Goal: Information Seeking & Learning: Understand process/instructions

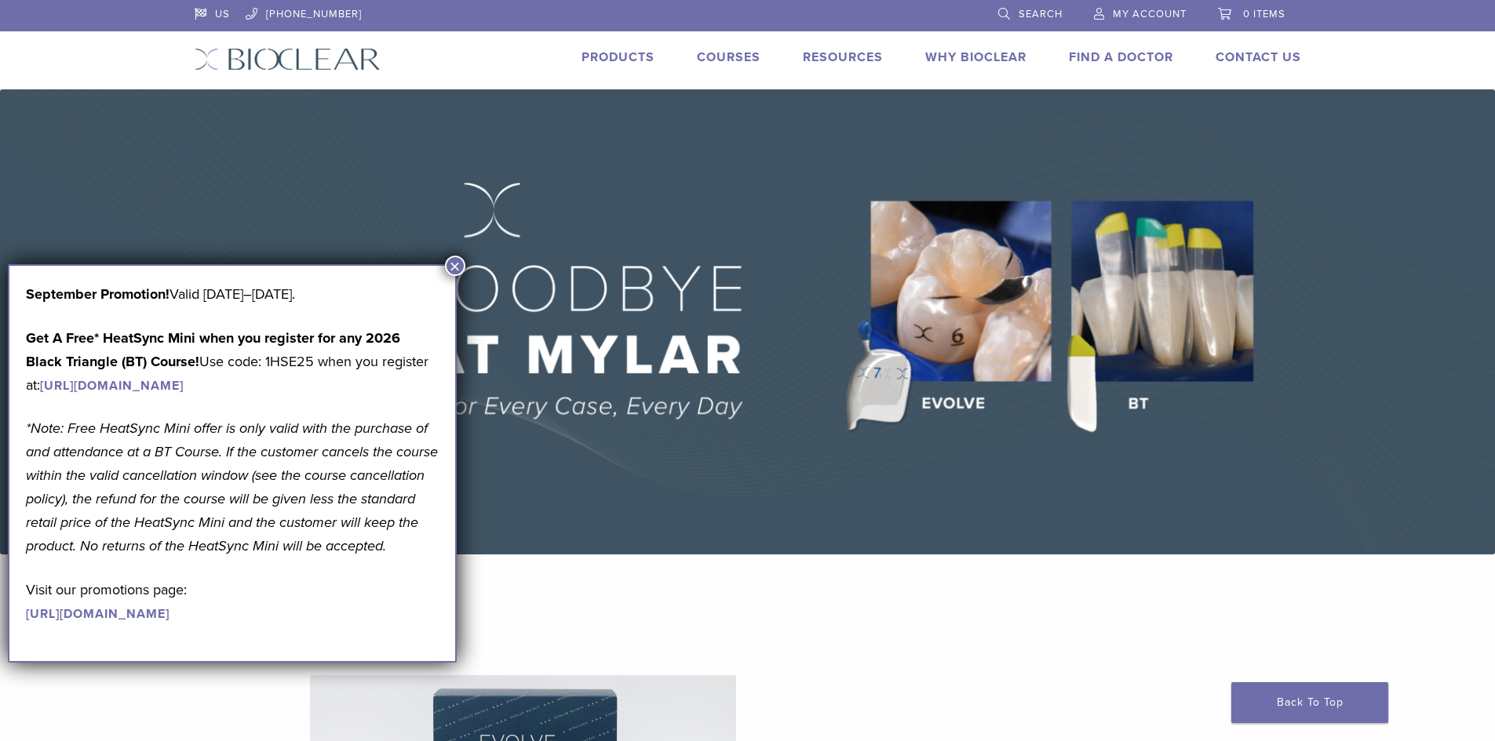
click at [1227, 267] on img at bounding box center [747, 321] width 1495 height 465
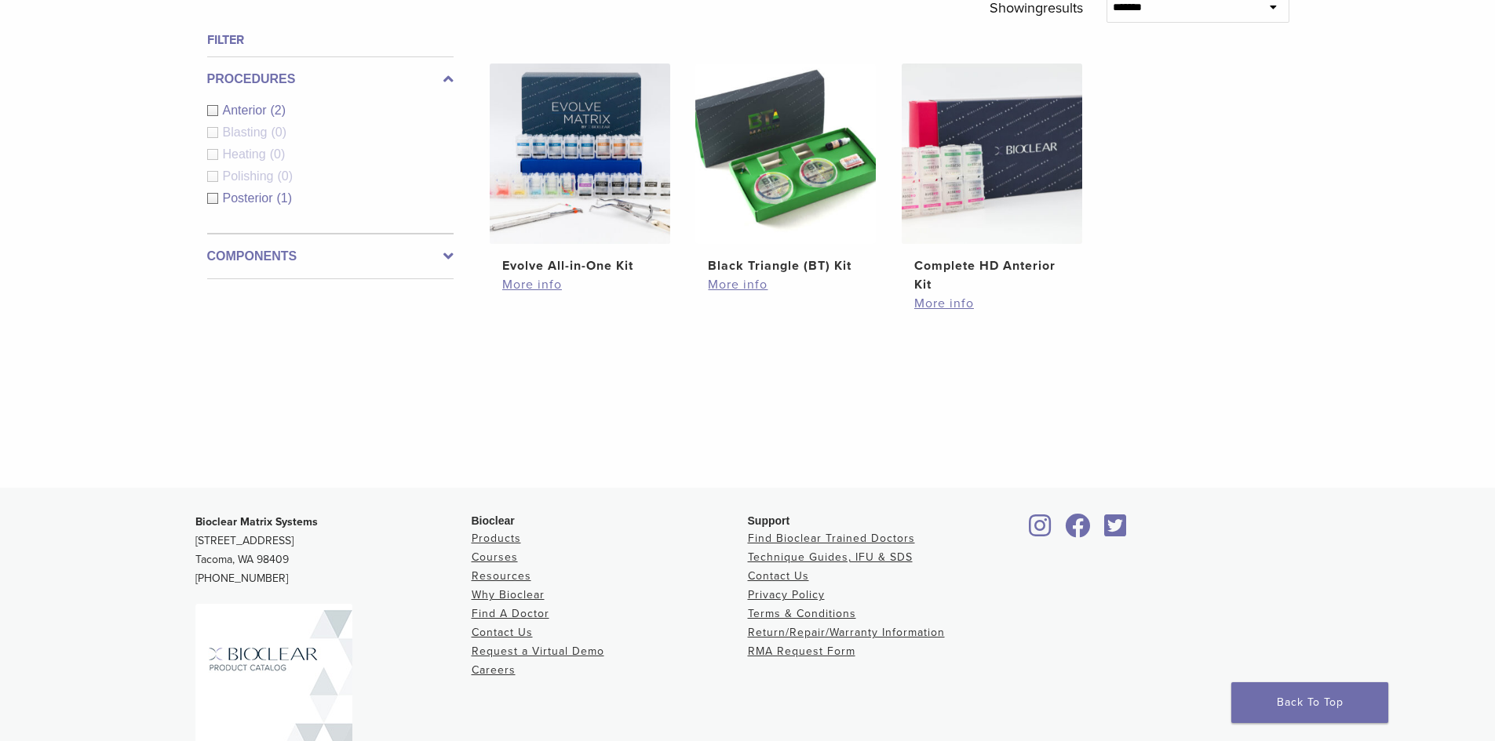
scroll to position [549, 0]
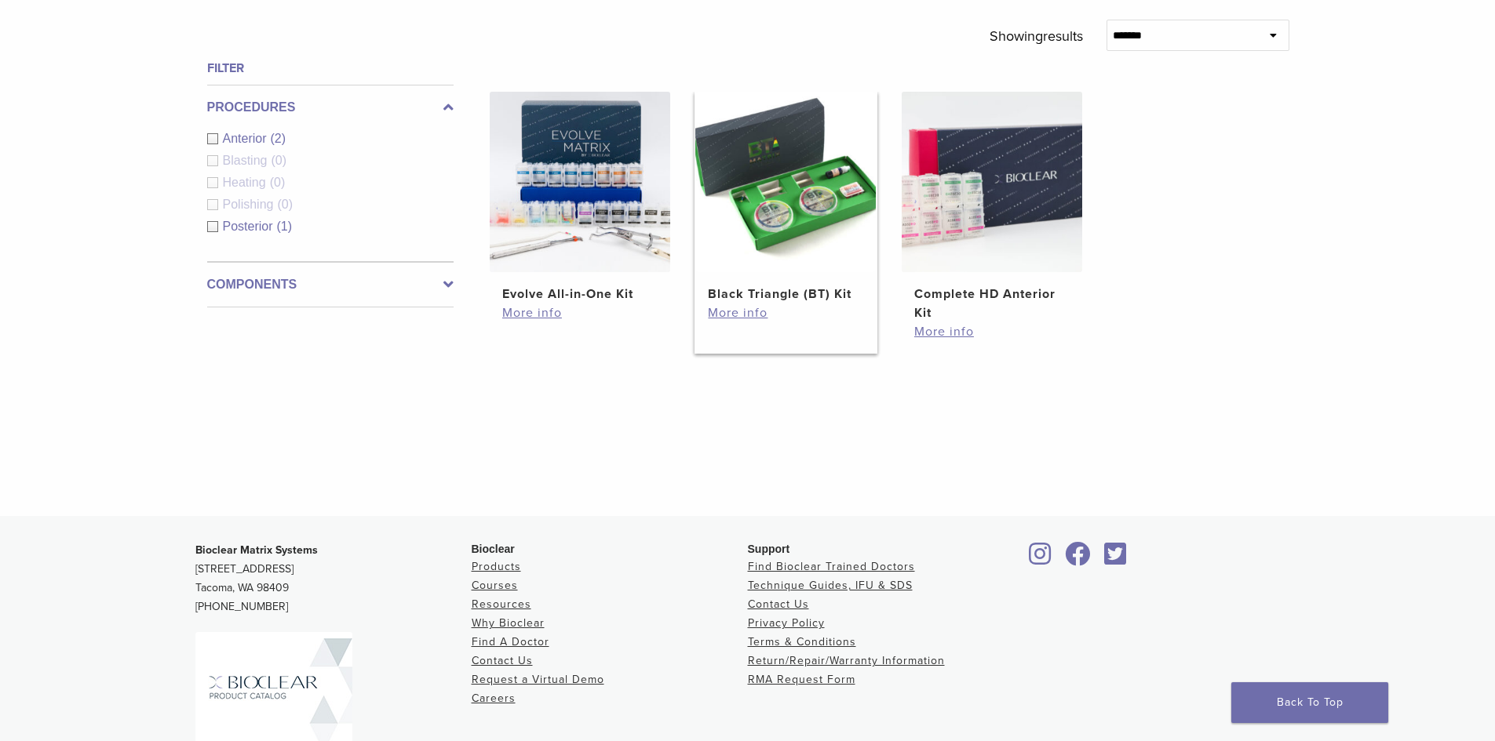
click at [779, 202] on img at bounding box center [785, 182] width 180 height 180
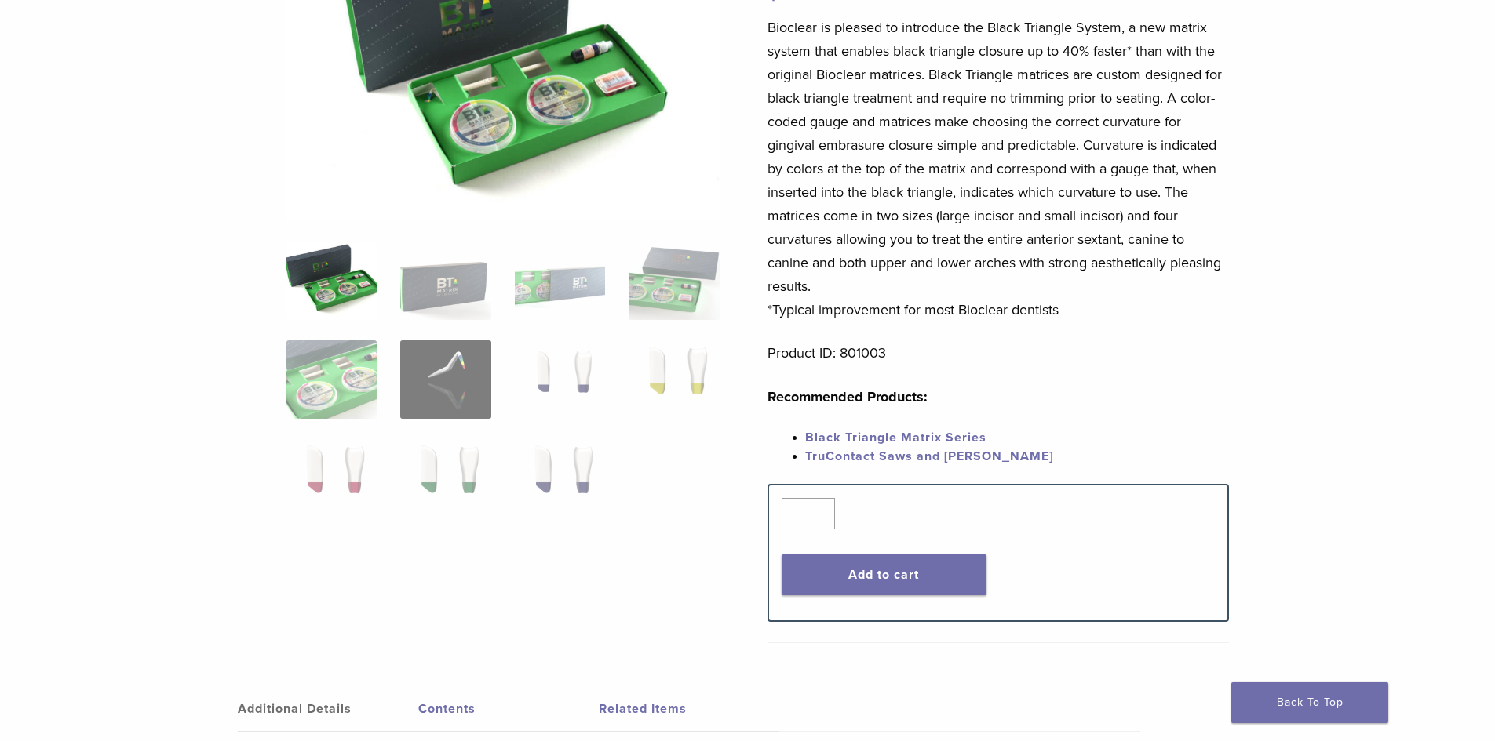
scroll to position [235, 0]
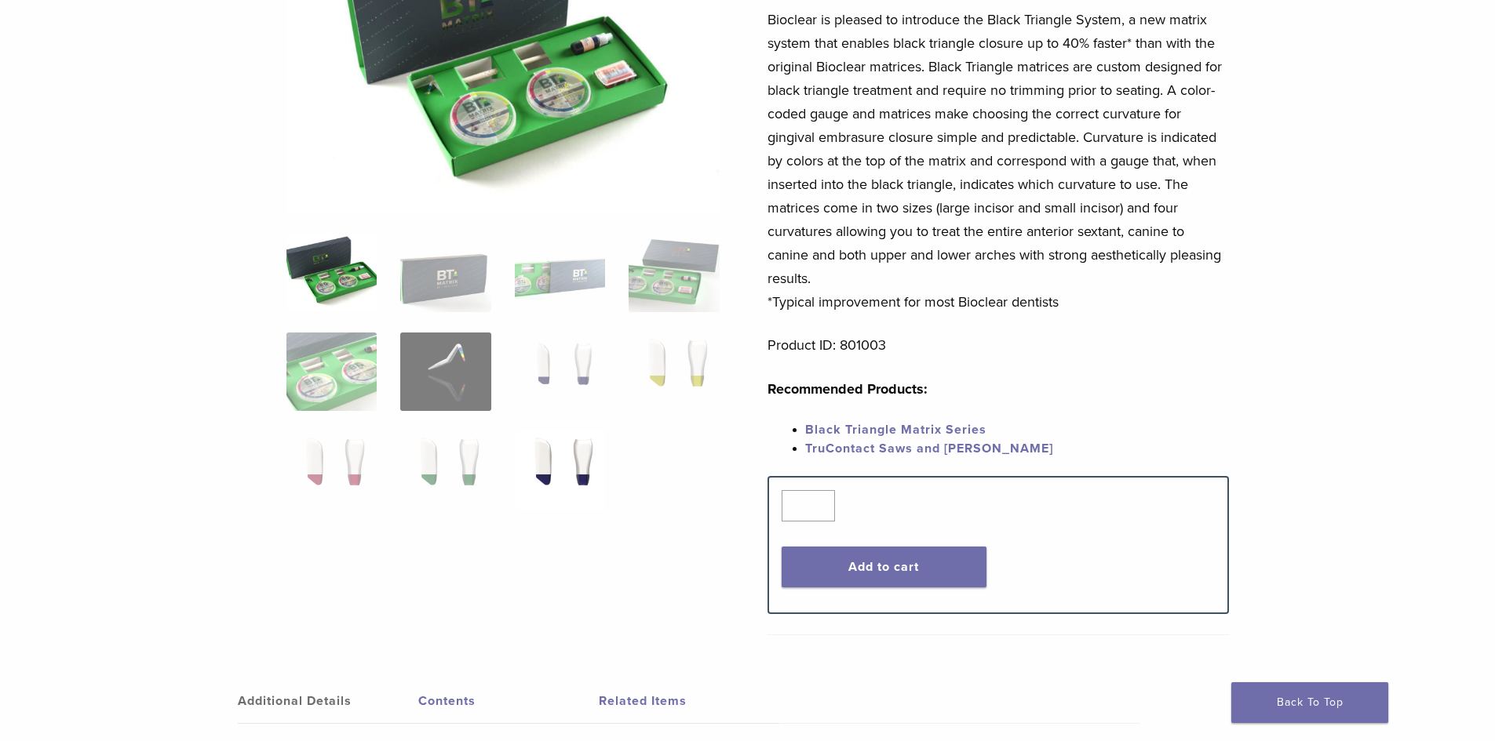
click at [594, 469] on img at bounding box center [560, 471] width 90 height 78
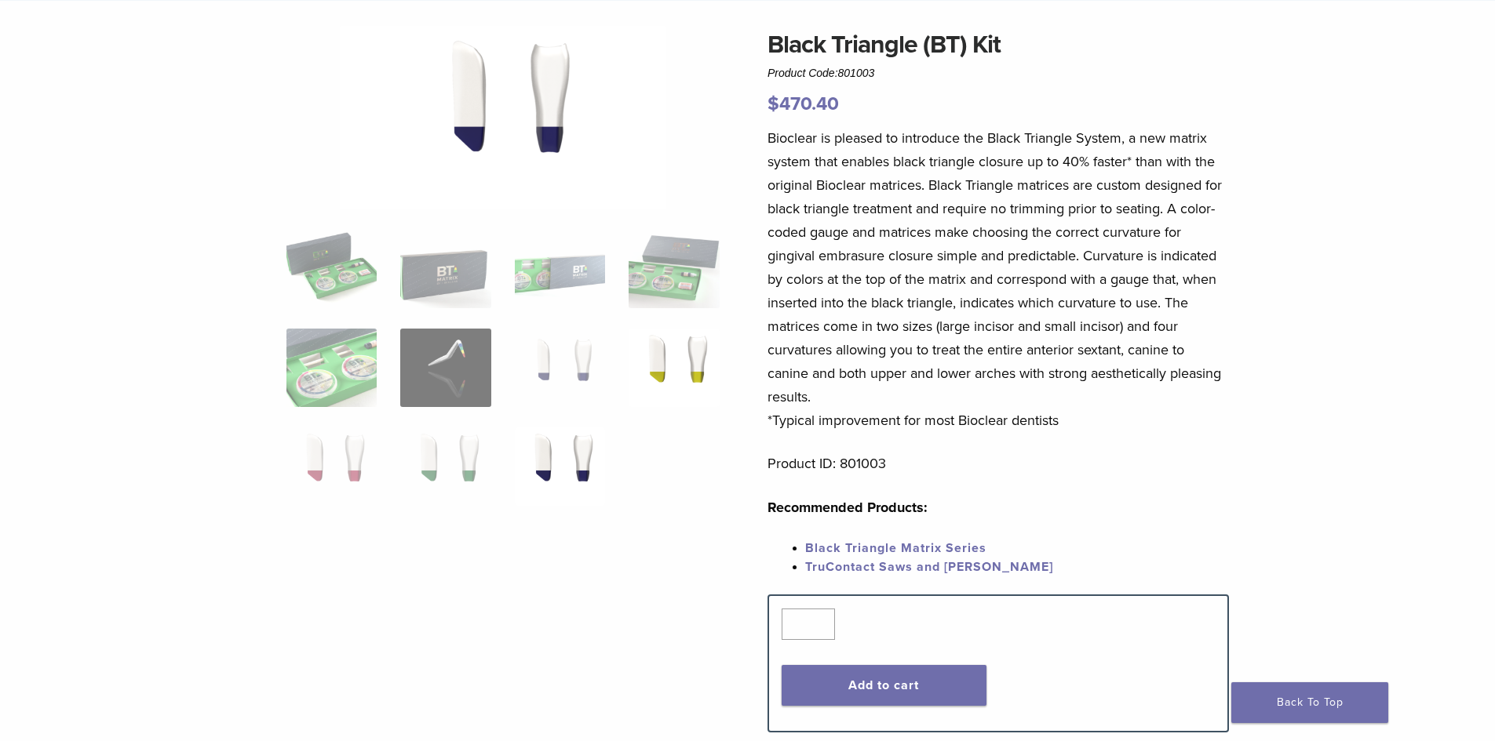
scroll to position [0, 0]
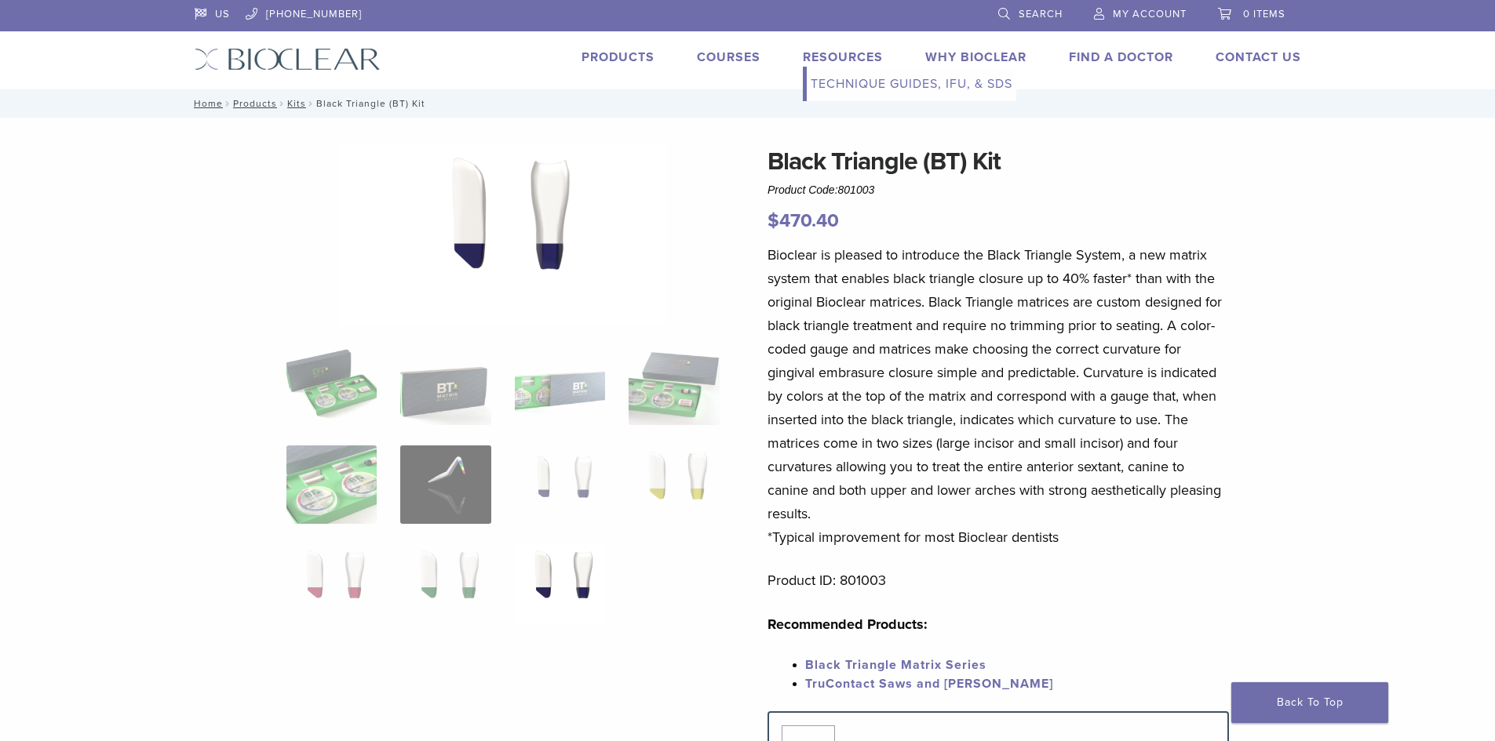
click at [835, 57] on link "Resources" at bounding box center [843, 57] width 80 height 16
click at [835, 82] on link "Technique Guides, IFU, & SDS" at bounding box center [911, 84] width 209 height 35
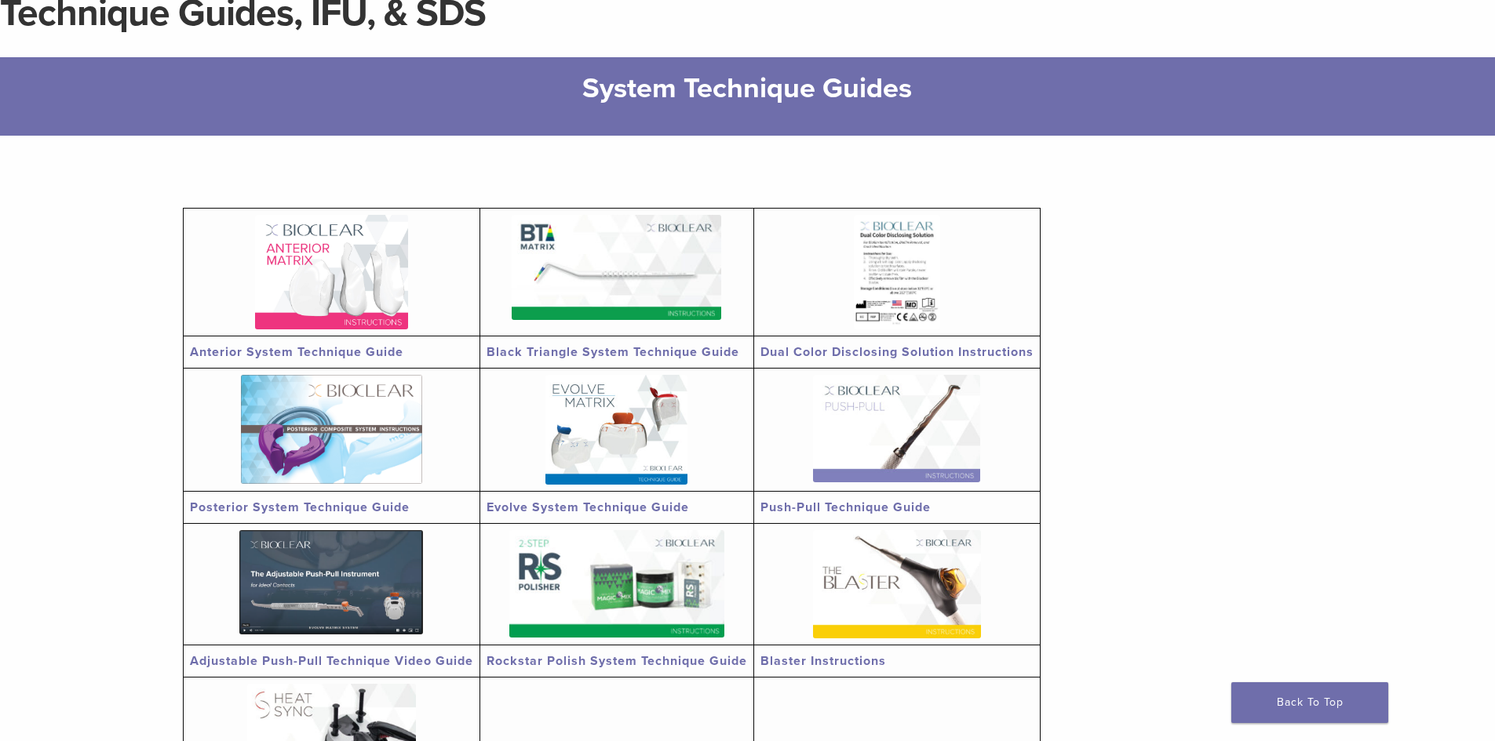
scroll to position [314, 0]
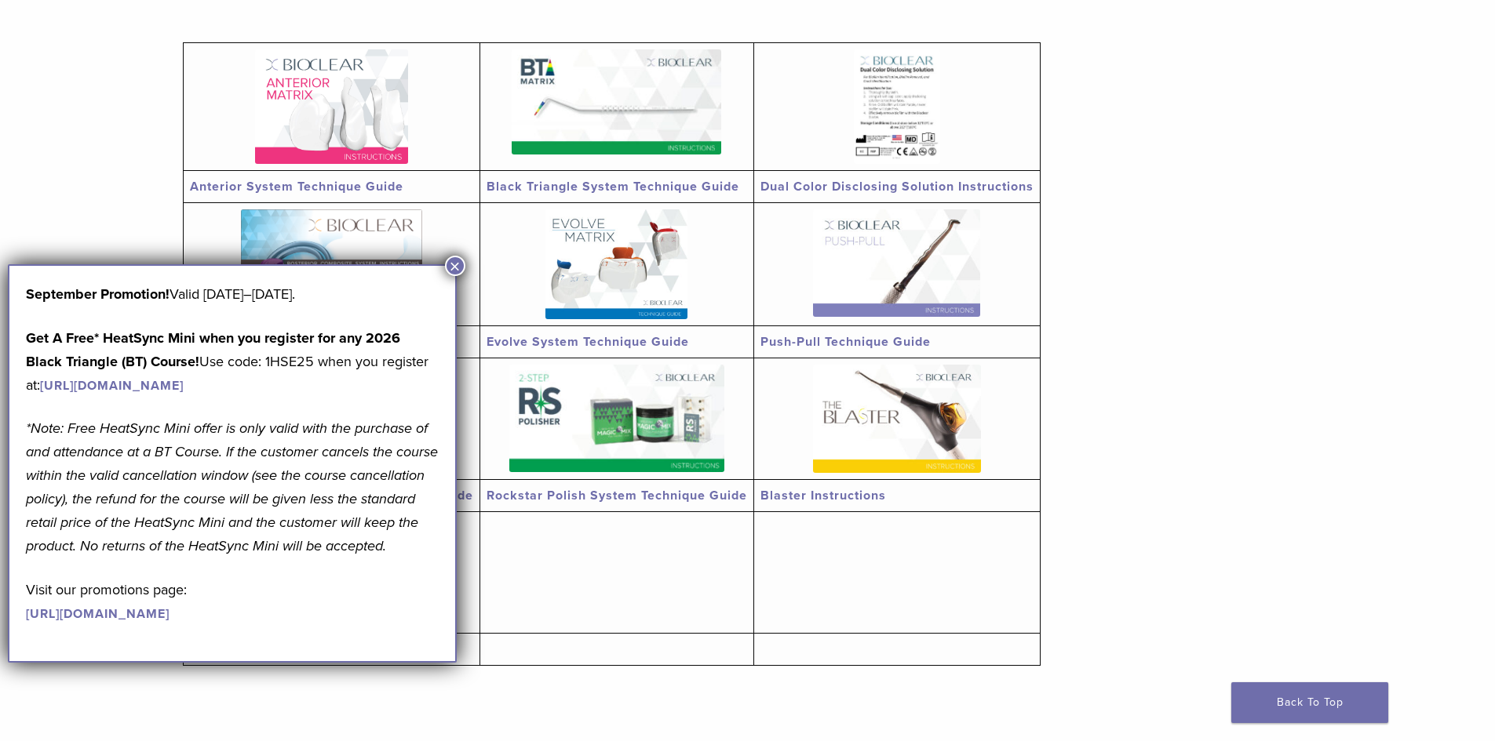
click at [455, 267] on button "×" at bounding box center [455, 266] width 20 height 20
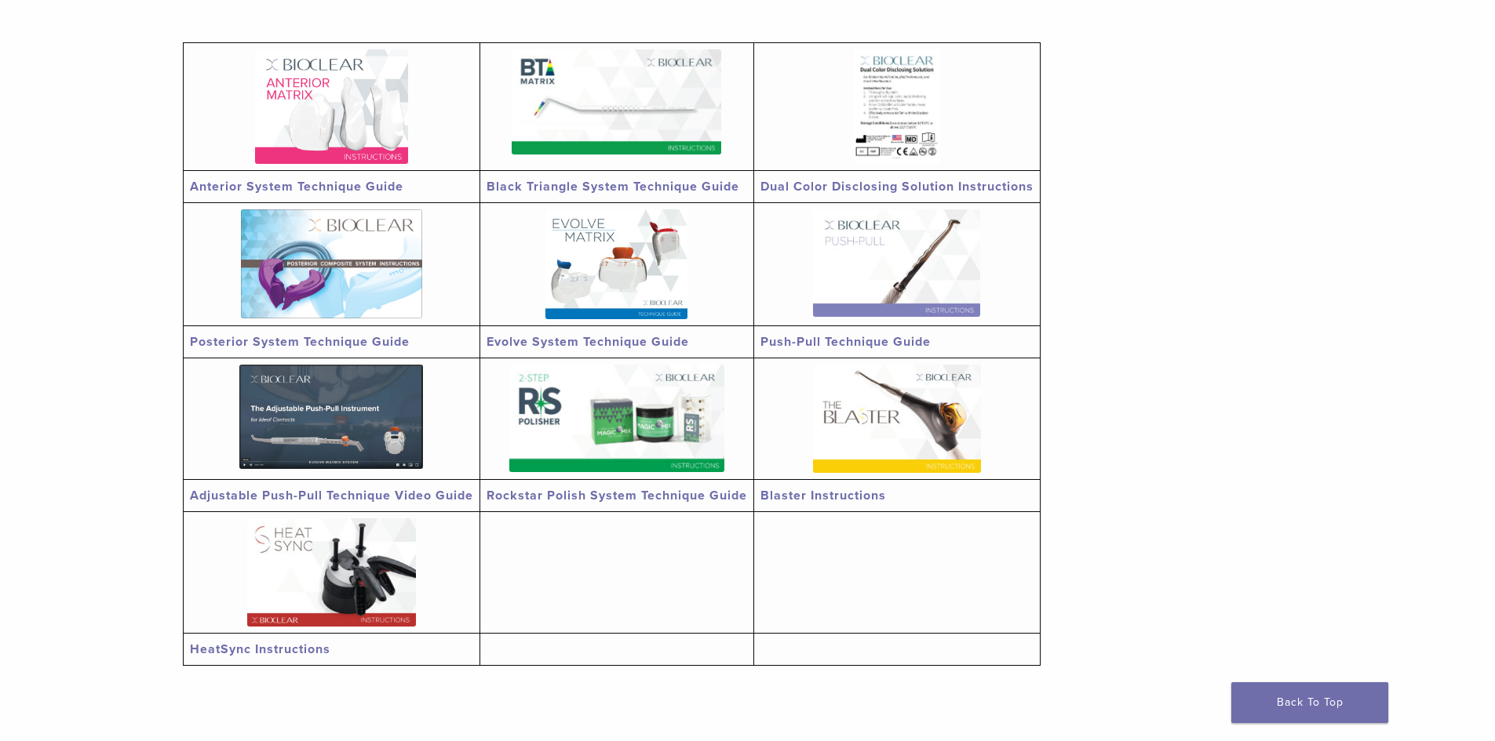
click at [353, 126] on img at bounding box center [331, 106] width 153 height 115
